Goal: Check status: Check status

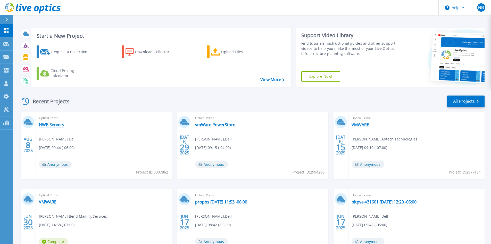
click at [61, 125] on link "HWE-Servers" at bounding box center [51, 124] width 25 height 5
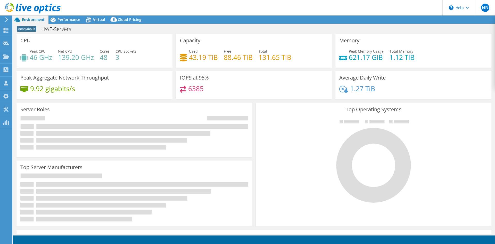
select select "USD"
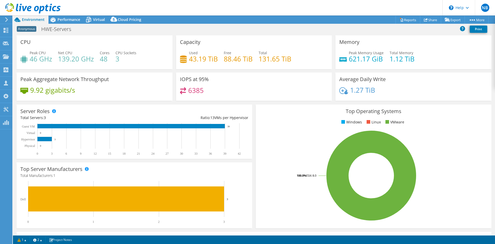
drag, startPoint x: 65, startPoint y: 19, endPoint x: 93, endPoint y: 34, distance: 31.9
click at [65, 19] on span "Performance" at bounding box center [69, 19] width 23 height 5
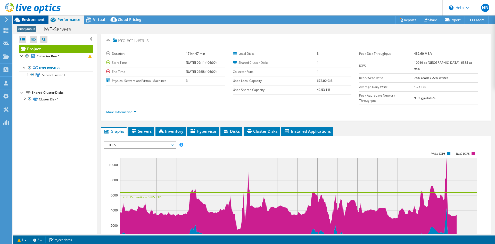
click at [36, 20] on span "Environment" at bounding box center [33, 19] width 23 height 5
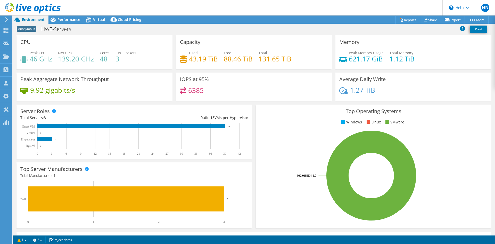
select select "USD"
